Goal: Information Seeking & Learning: Understand process/instructions

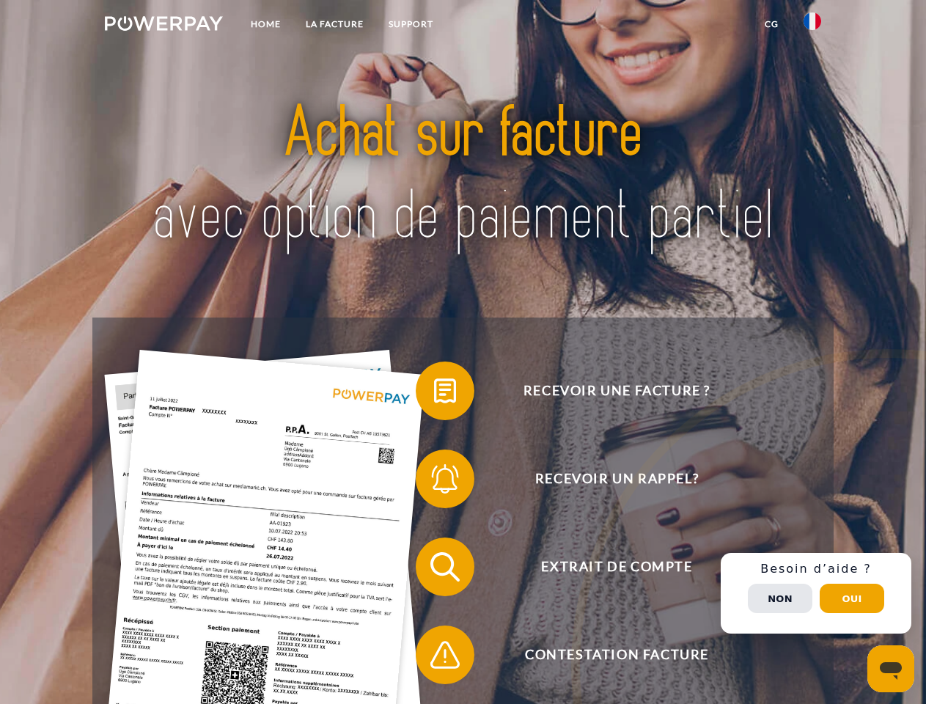
click at [163, 26] on img at bounding box center [164, 23] width 118 height 15
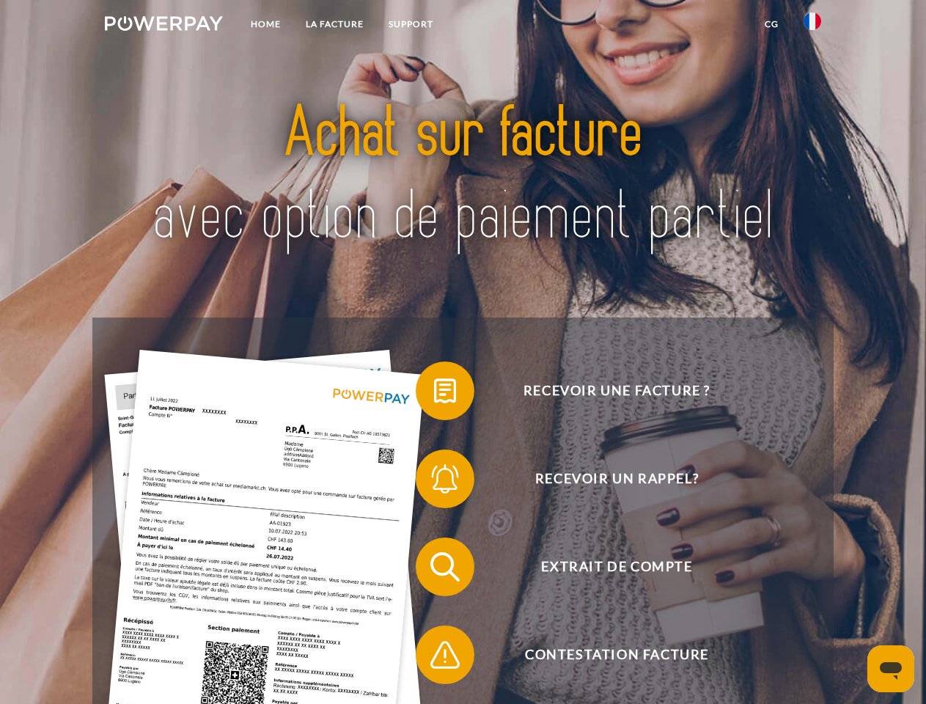
click at [812, 26] on img at bounding box center [812, 21] width 18 height 18
click at [771, 24] on link "CG" at bounding box center [771, 24] width 39 height 26
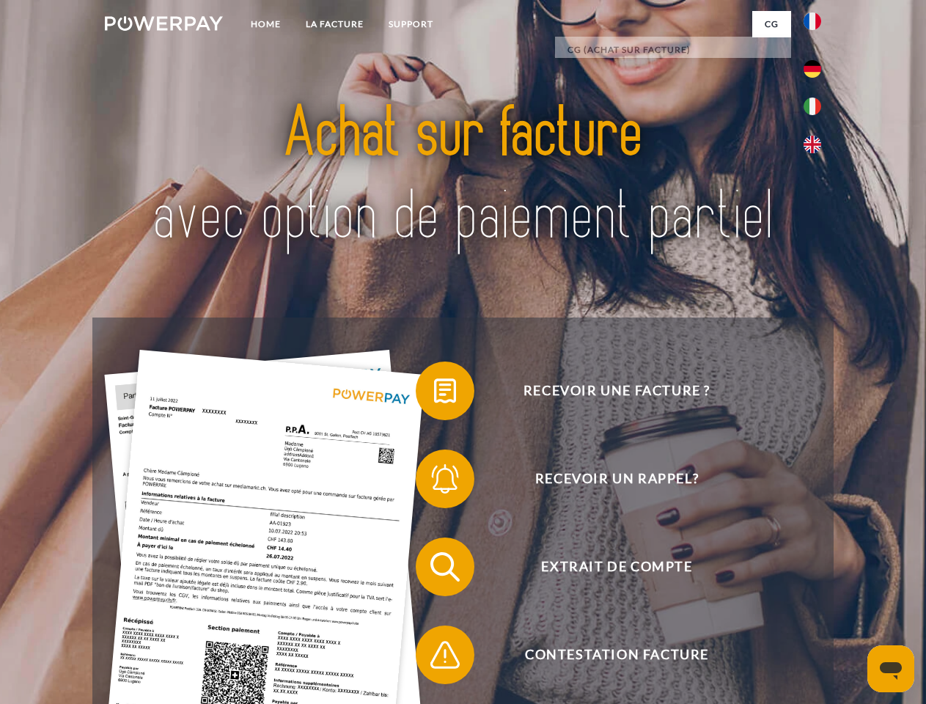
click at [434, 394] on span at bounding box center [422, 390] width 73 height 73
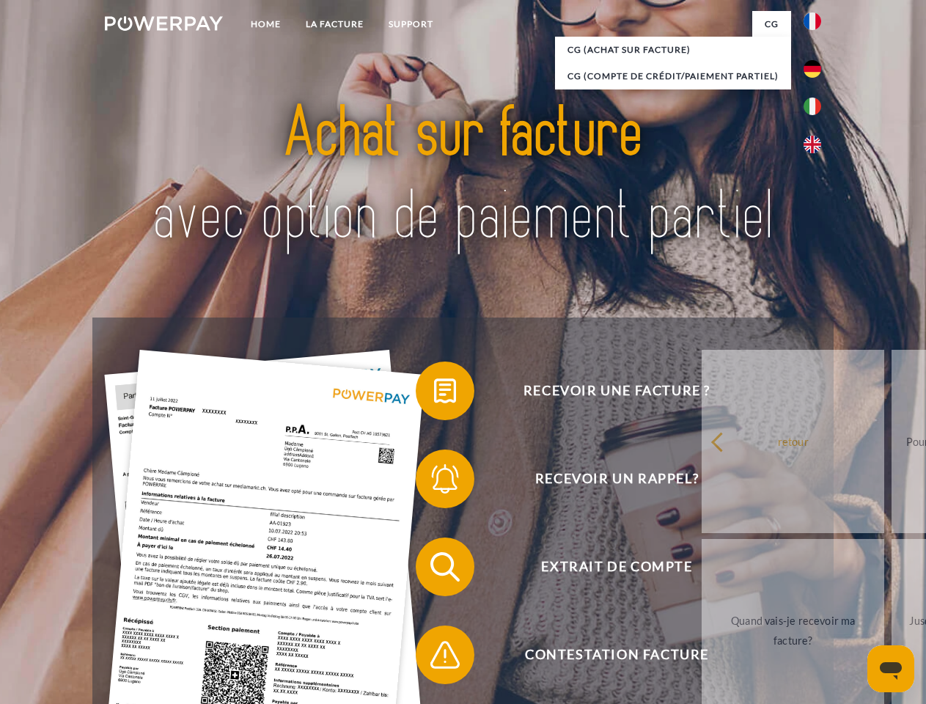
click at [434, 482] on span at bounding box center [422, 478] width 73 height 73
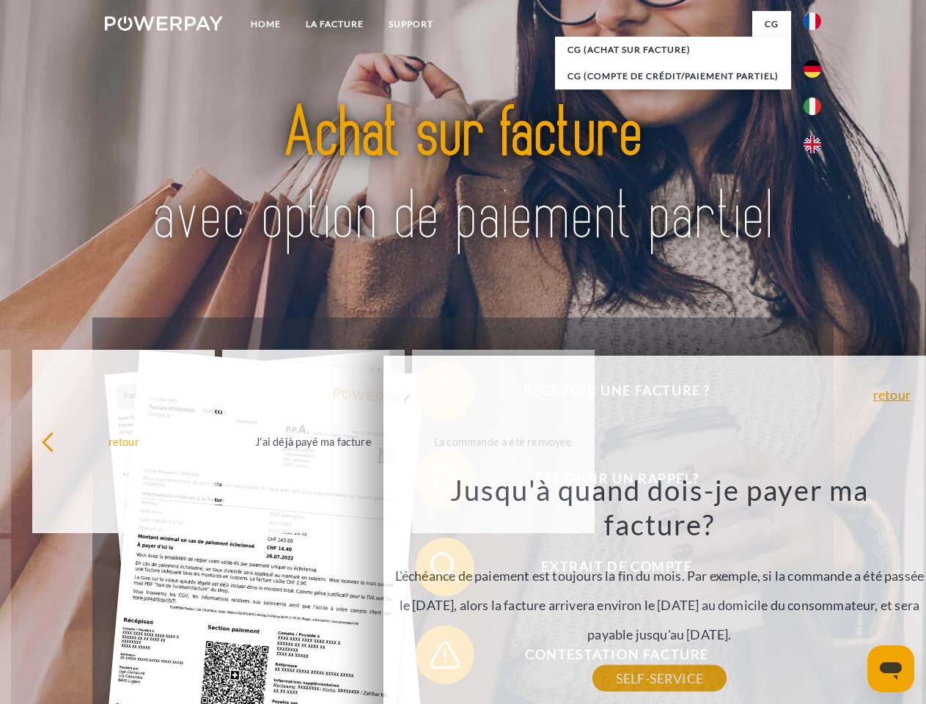
click at [434, 658] on div "Recevoir une facture ? Recevoir un rappel? Extrait de compte retour" at bounding box center [462, 610] width 740 height 586
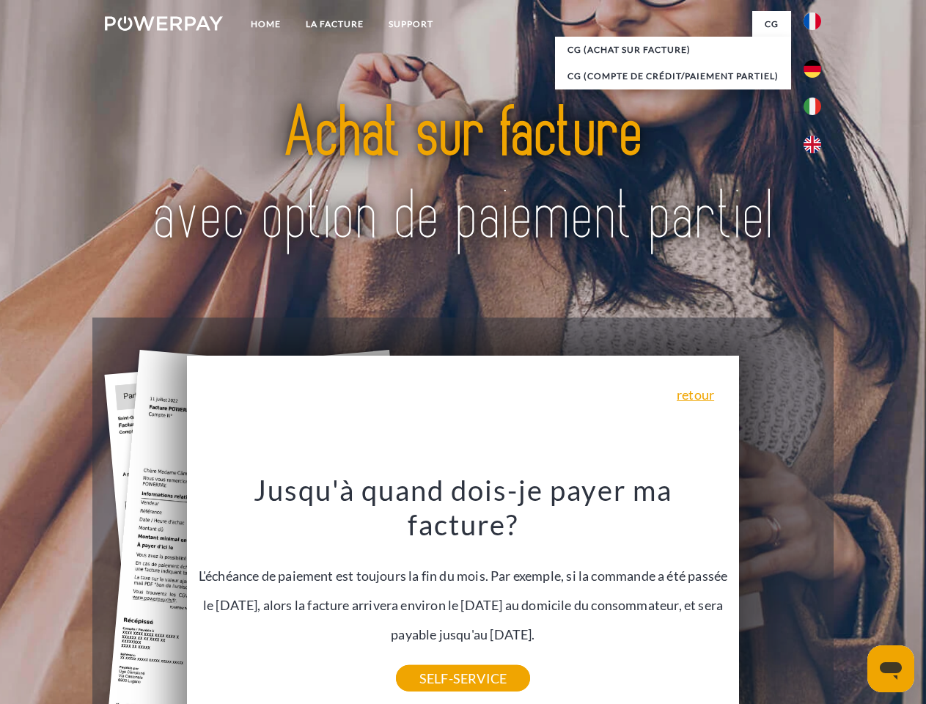
click at [816, 593] on div "Recevoir une facture ? Recevoir un rappel? Extrait de compte retour" at bounding box center [462, 610] width 740 height 586
click at [780, 596] on span "Extrait de compte" at bounding box center [616, 566] width 359 height 59
click at [852, 598] on header "Home LA FACTURE Support" at bounding box center [463, 506] width 926 height 1012
